Goal: Find specific page/section: Find specific page/section

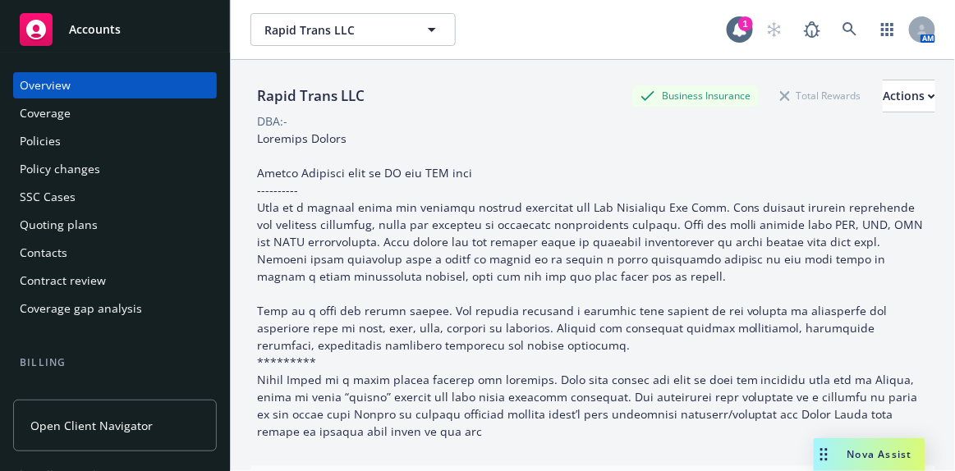
scroll to position [373, 0]
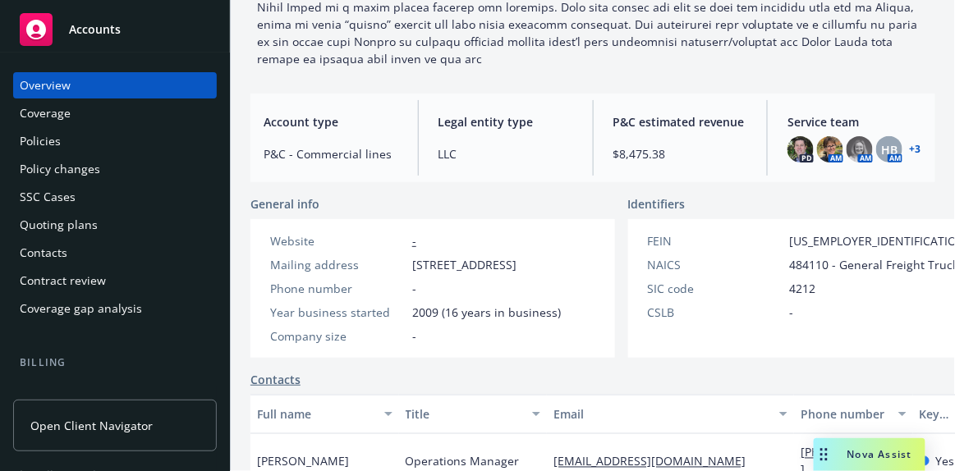
click at [120, 22] on div "Accounts" at bounding box center [115, 29] width 191 height 33
